Goal: Task Accomplishment & Management: Complete application form

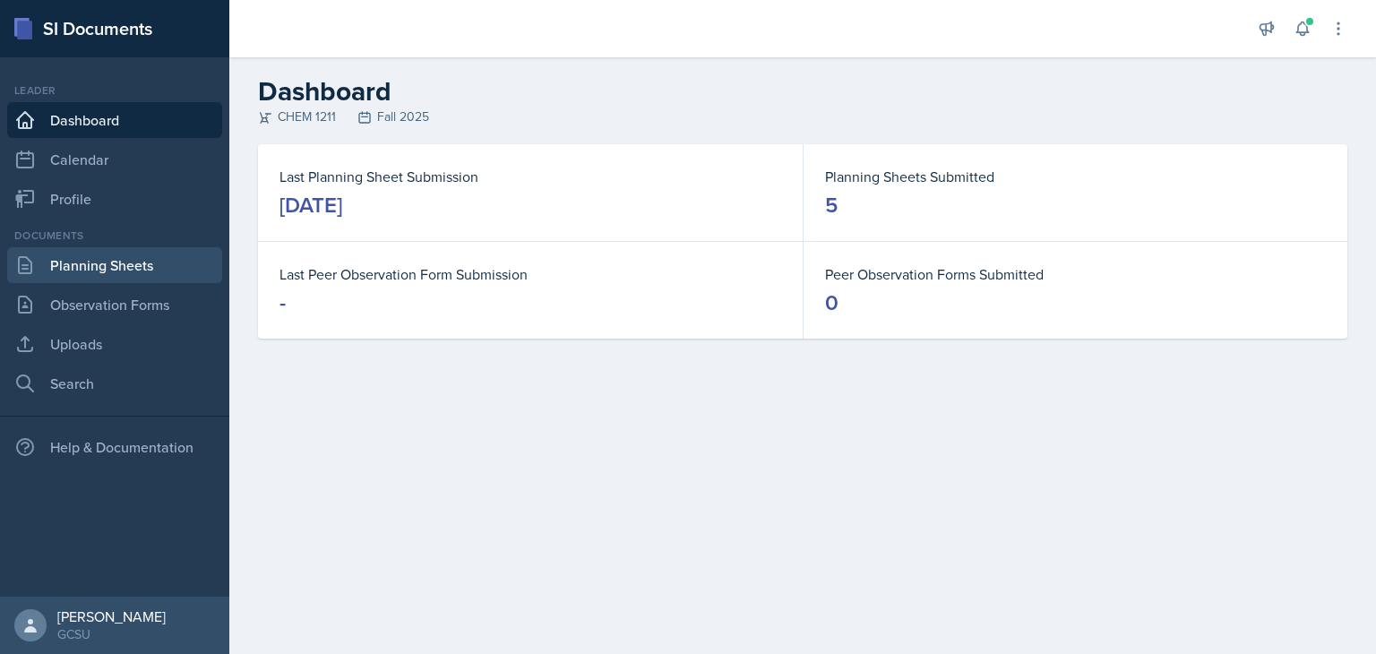
click at [145, 279] on link "Planning Sheets" at bounding box center [114, 265] width 215 height 36
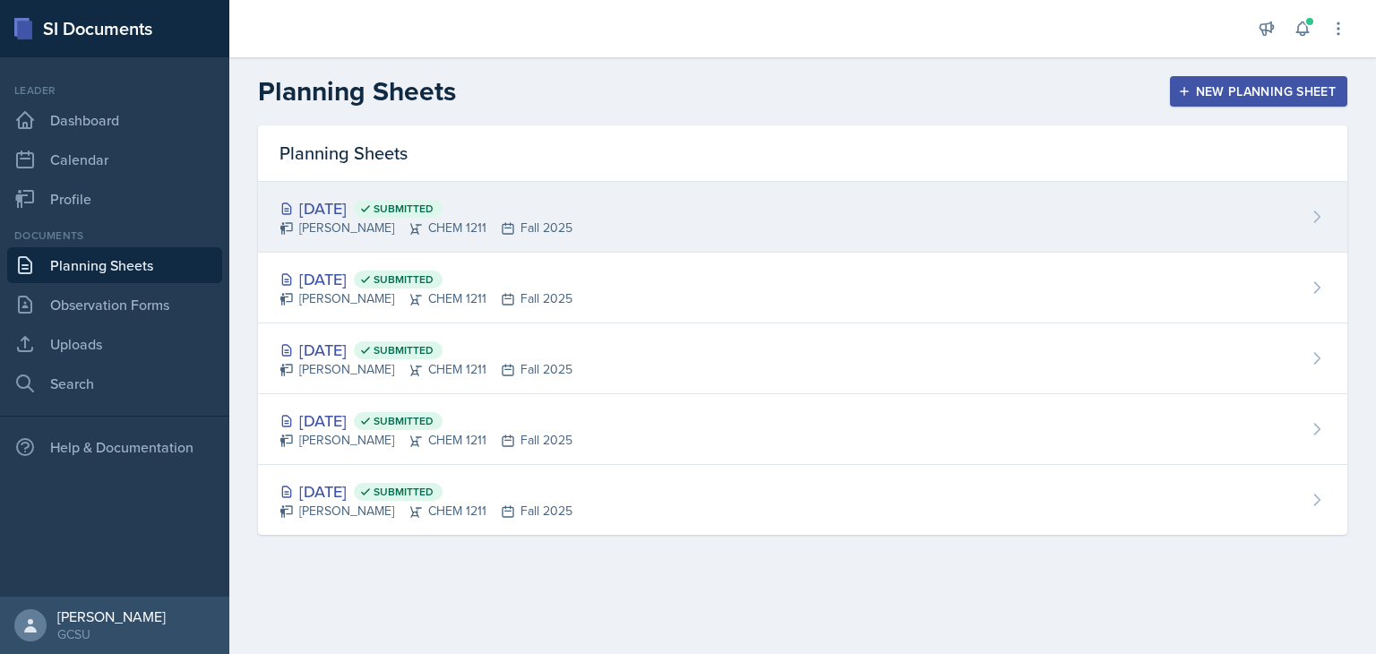
click at [416, 221] on icon at bounding box center [415, 228] width 14 height 14
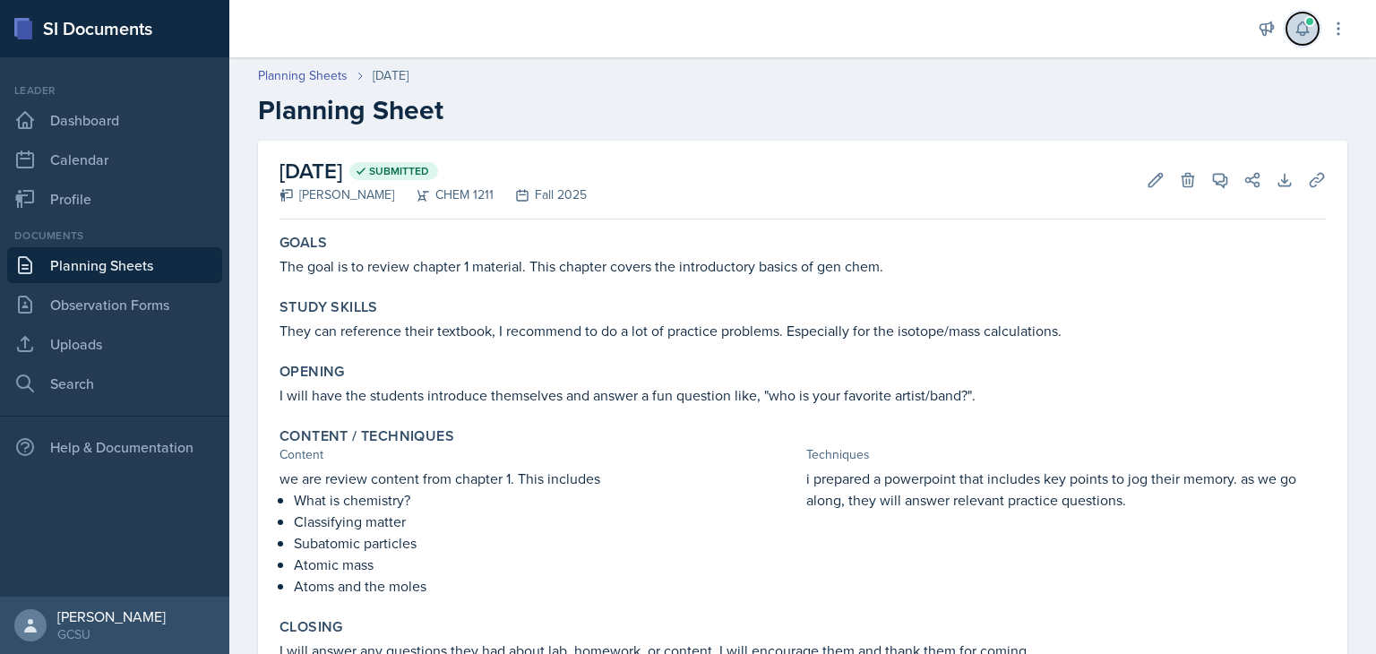
click at [1297, 20] on icon at bounding box center [1302, 29] width 18 height 18
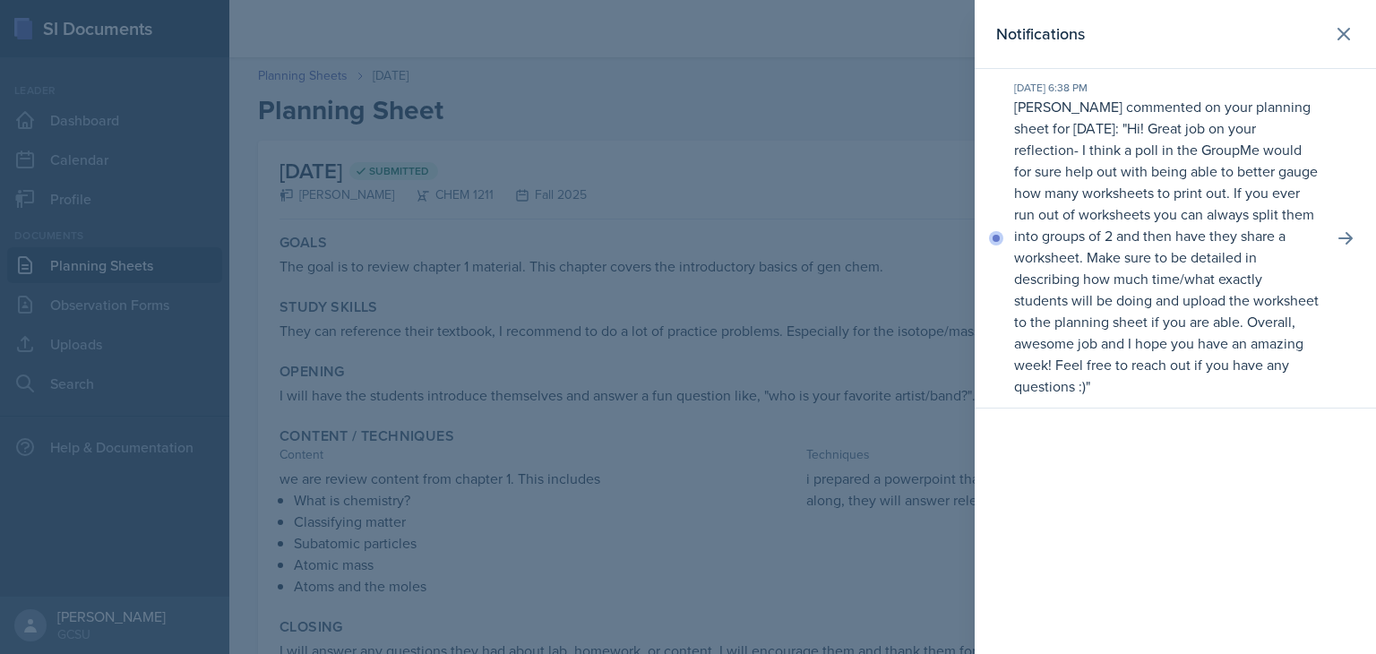
click at [941, 491] on div at bounding box center [688, 327] width 1376 height 654
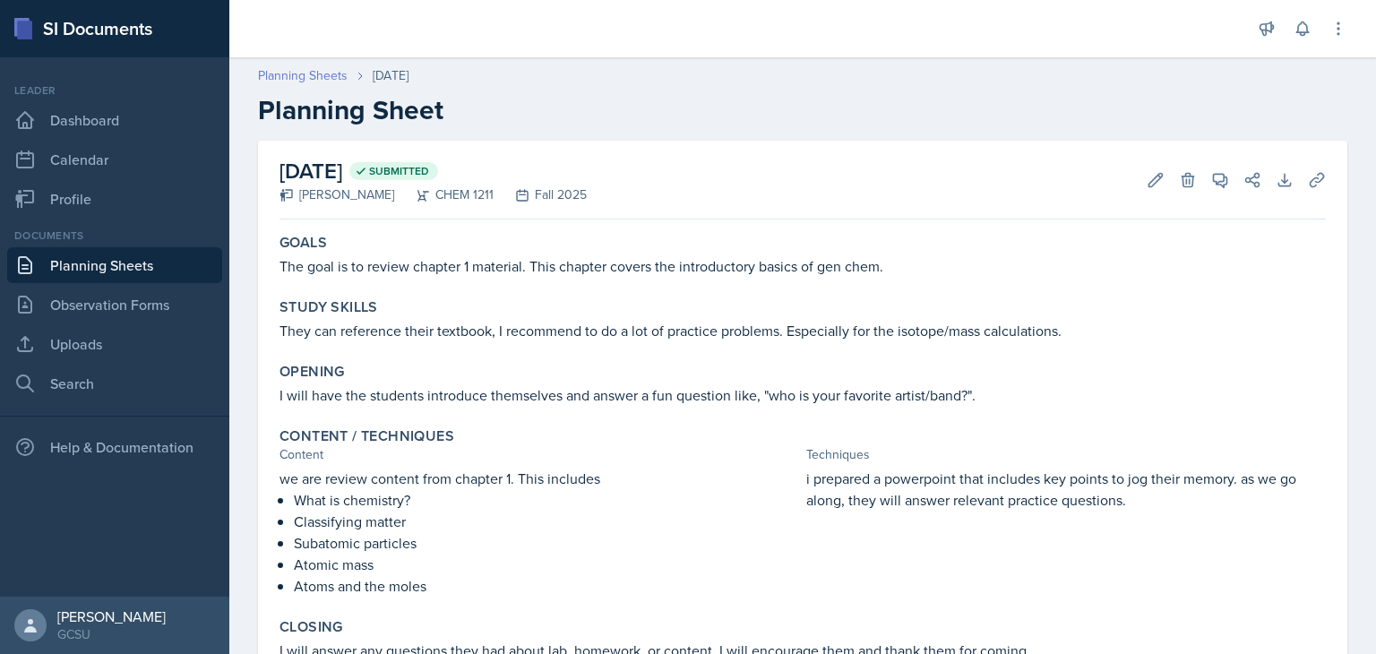
click at [320, 79] on link "Planning Sheets" at bounding box center [303, 75] width 90 height 19
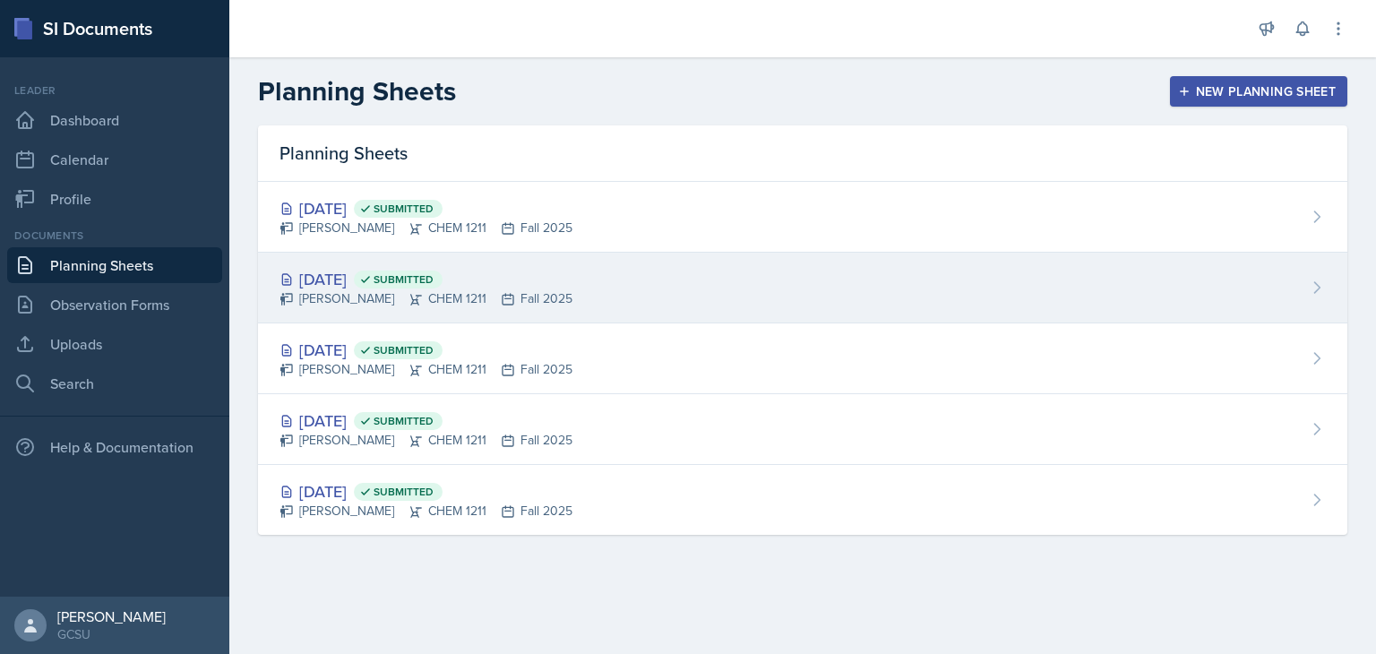
click at [509, 316] on div "[DATE] Submitted [PERSON_NAME] CHEM 1211 Fall 2025" at bounding box center [802, 288] width 1089 height 71
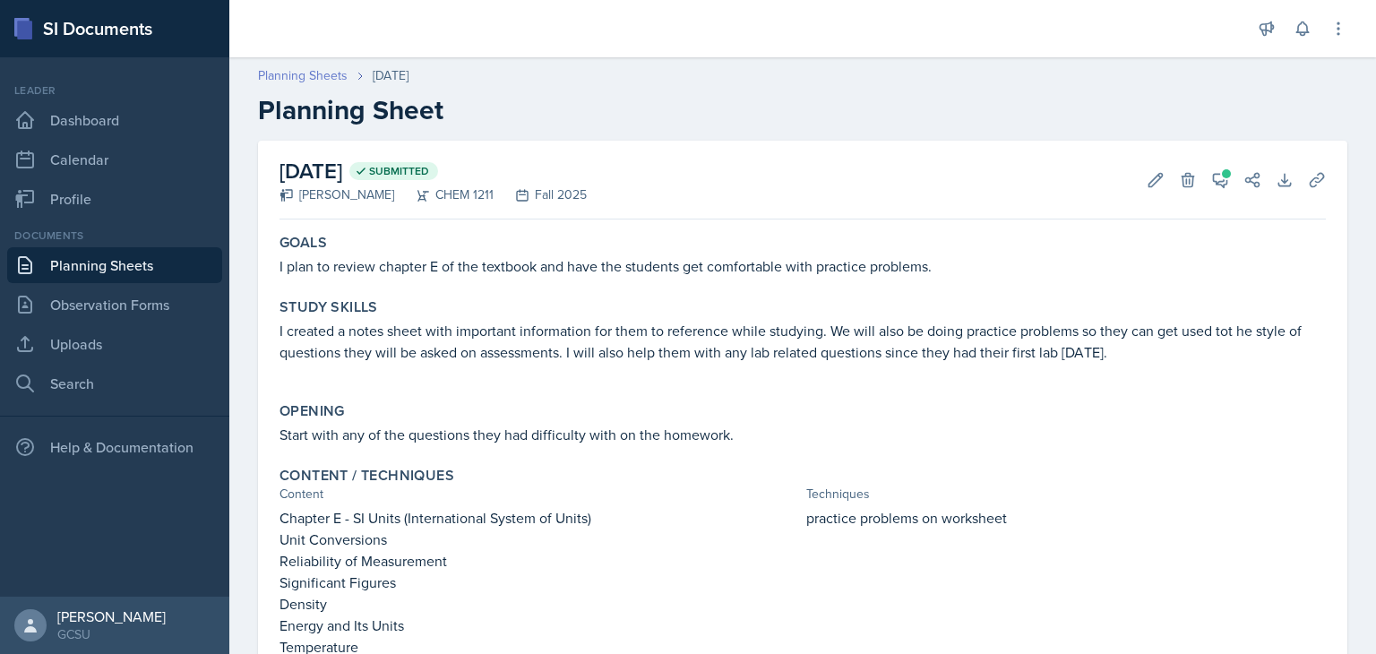
click at [340, 74] on link "Planning Sheets" at bounding box center [303, 75] width 90 height 19
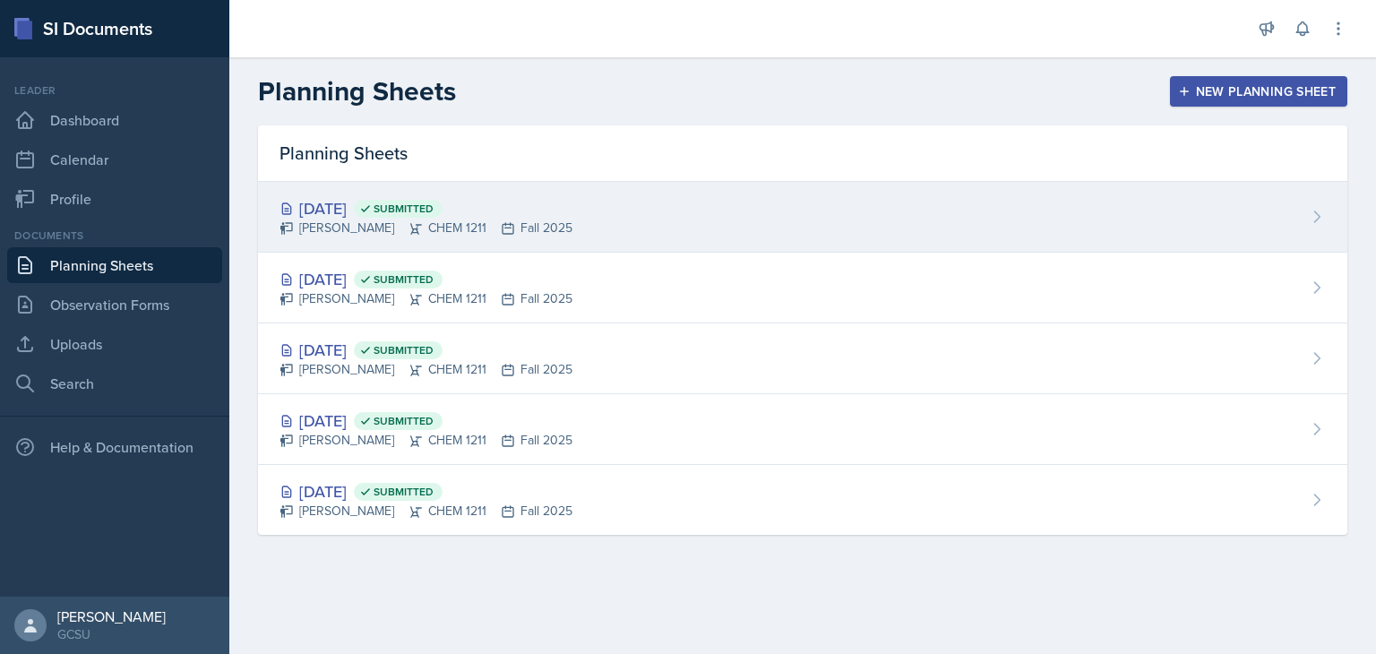
click at [433, 209] on span "Submitted" at bounding box center [403, 208] width 60 height 14
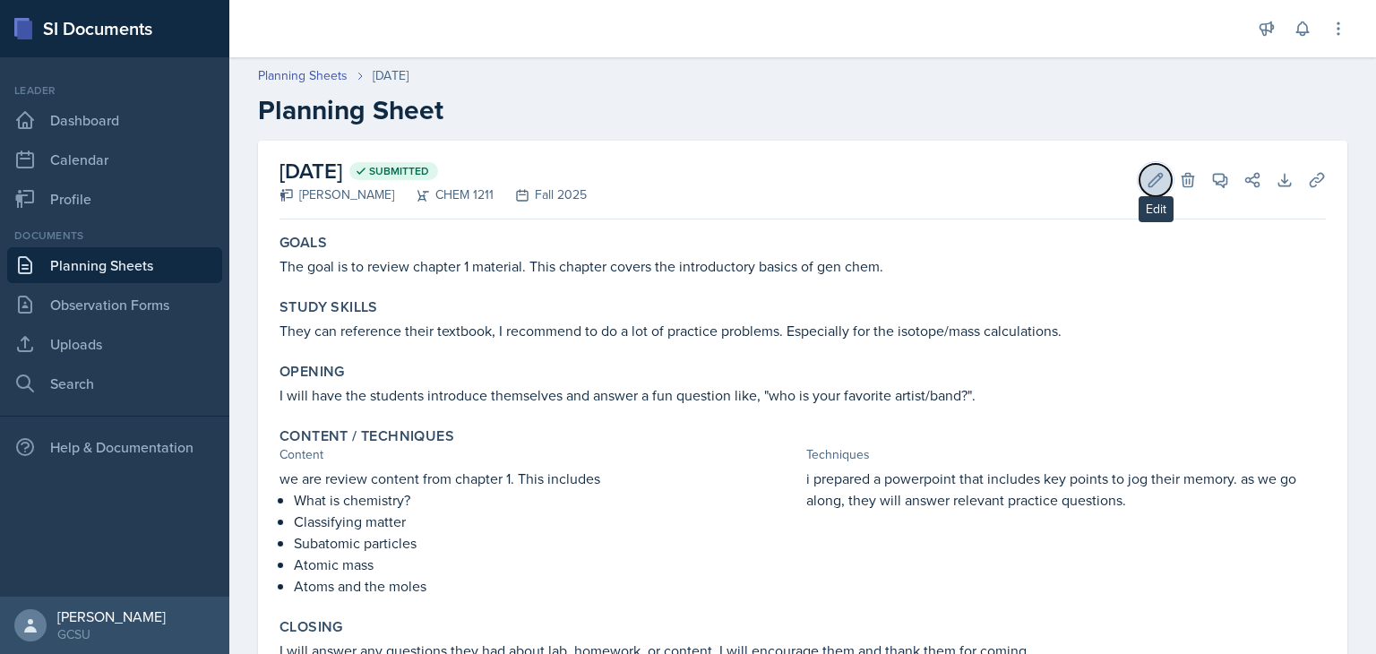
click at [1146, 178] on icon at bounding box center [1155, 180] width 18 height 18
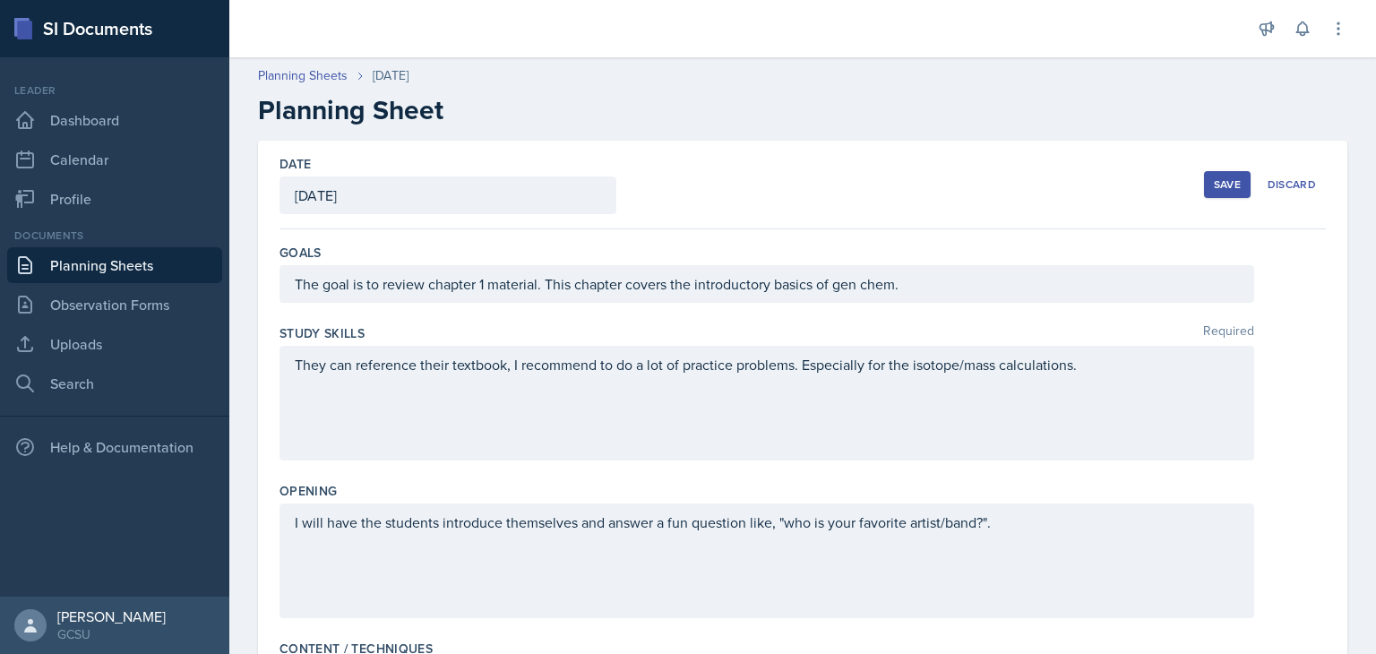
scroll to position [591, 0]
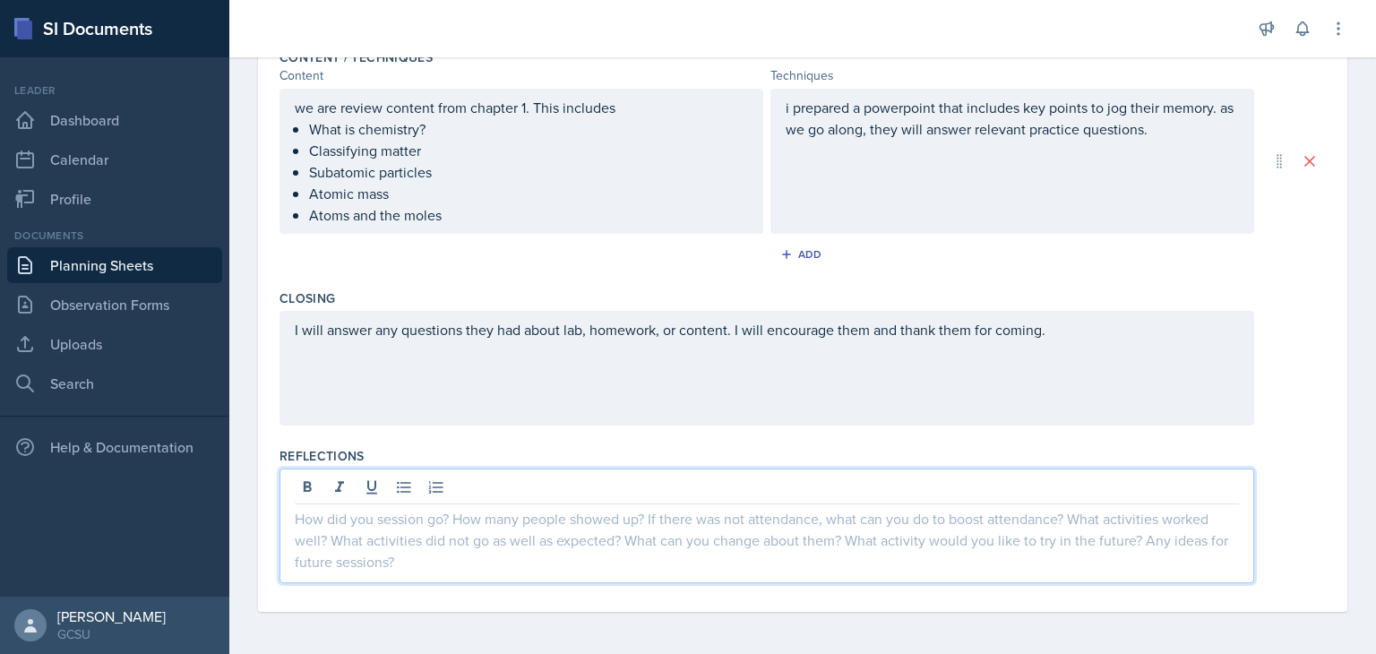
click at [759, 495] on div at bounding box center [766, 525] width 974 height 115
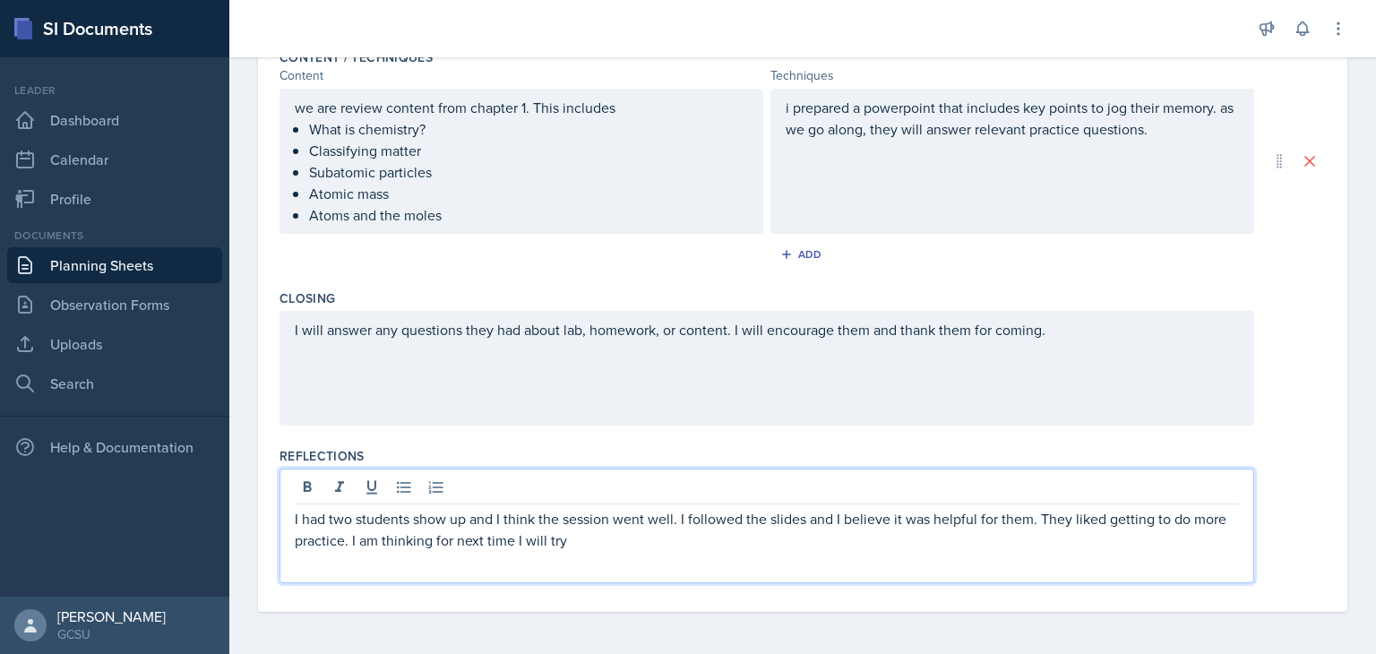
drag, startPoint x: 686, startPoint y: 549, endPoint x: 567, endPoint y: 536, distance: 119.9
click at [567, 536] on p "I had two students show up and I think the session went well. I followed the sl…" at bounding box center [767, 529] width 944 height 43
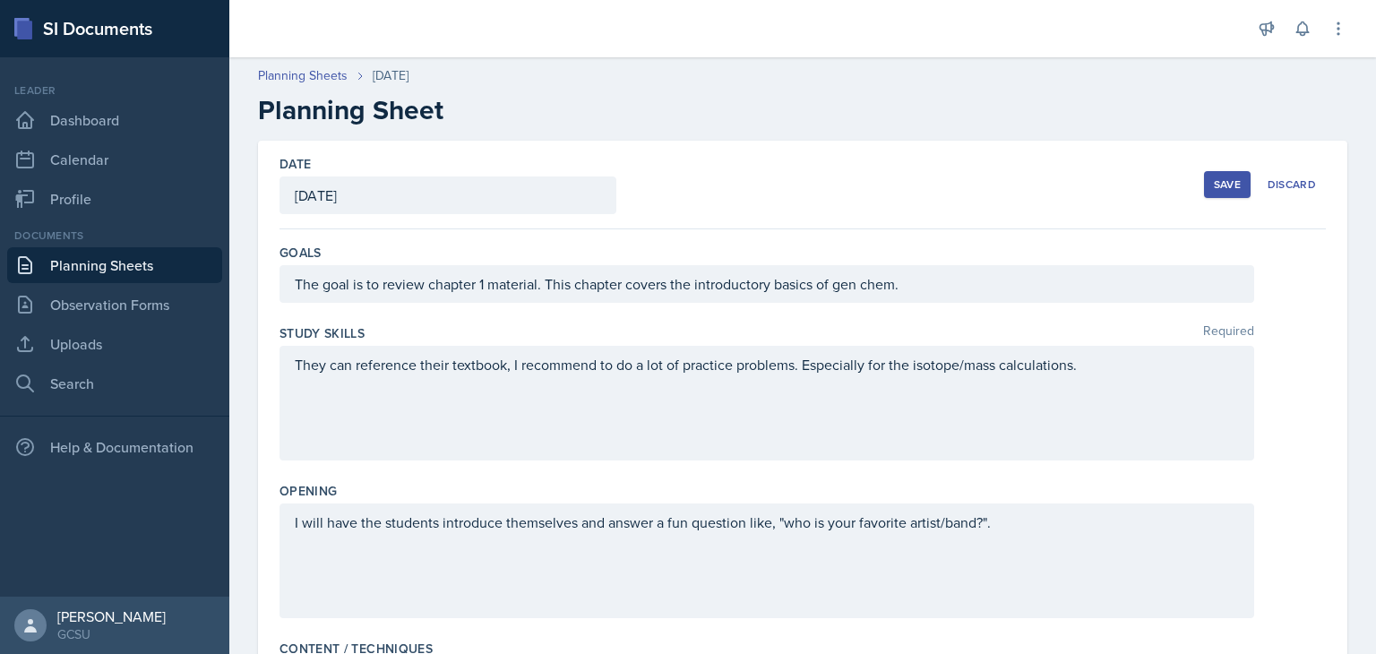
scroll to position [0, 0]
click at [1216, 182] on div "Save" at bounding box center [1226, 184] width 27 height 14
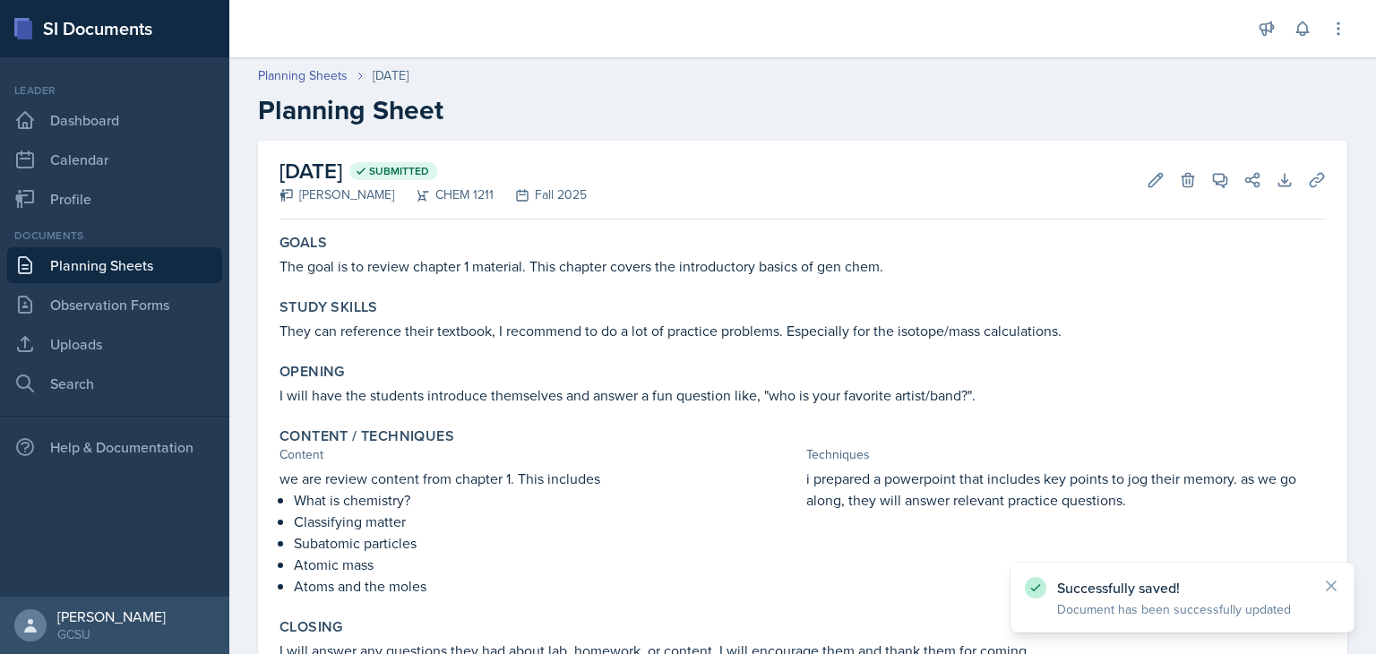
click at [147, 248] on link "Planning Sheets" at bounding box center [114, 265] width 215 height 36
